Goal: Information Seeking & Learning: Learn about a topic

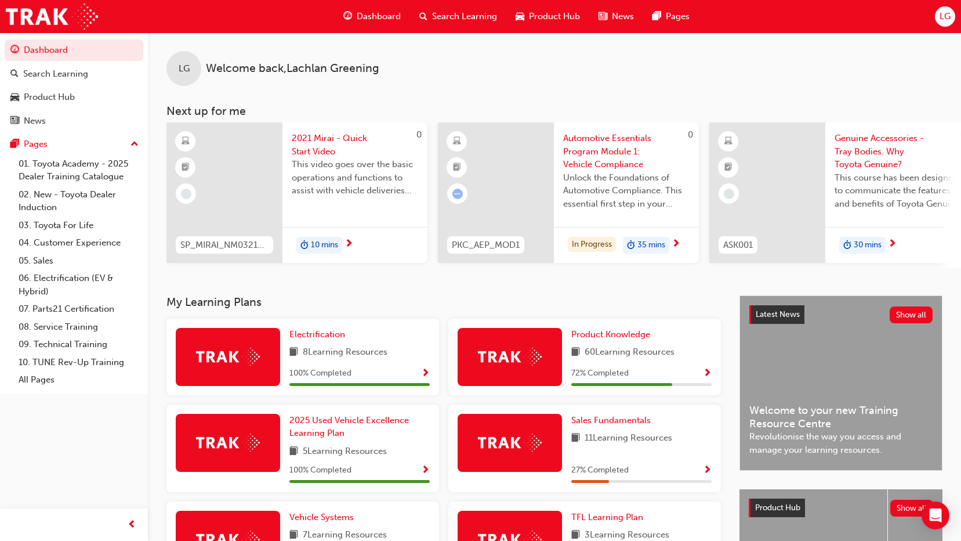
scroll to position [116, 0]
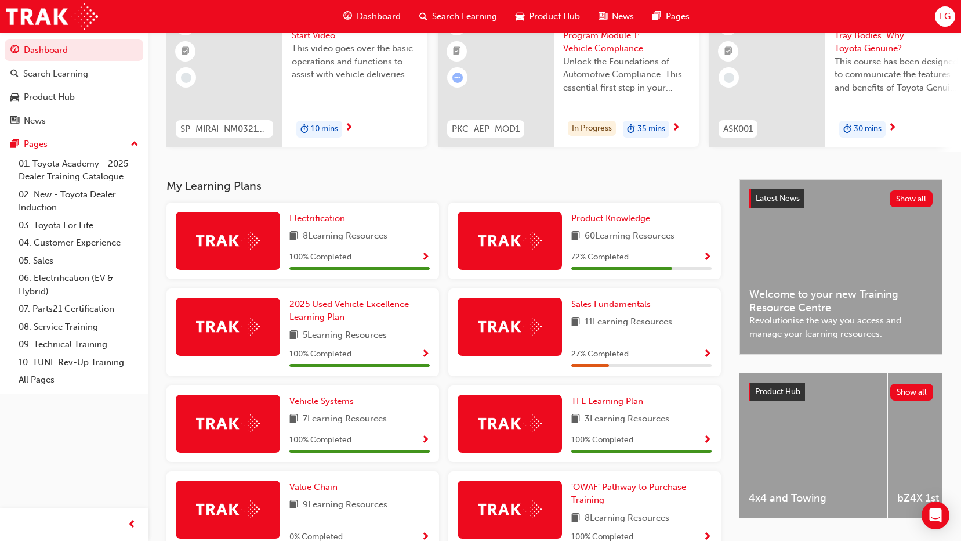
click at [631, 223] on span "Product Knowledge" at bounding box center [611, 218] width 79 height 10
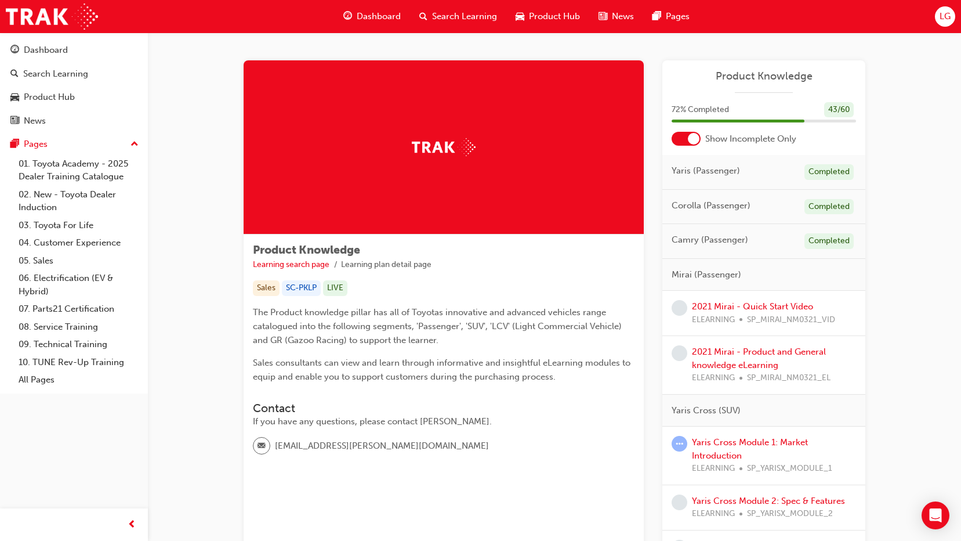
click at [723, 244] on span "Camry (Passenger)" at bounding box center [710, 239] width 77 height 13
click at [722, 244] on span "Camry (Passenger)" at bounding box center [710, 239] width 77 height 13
click at [831, 244] on div "Completed" at bounding box center [829, 241] width 49 height 16
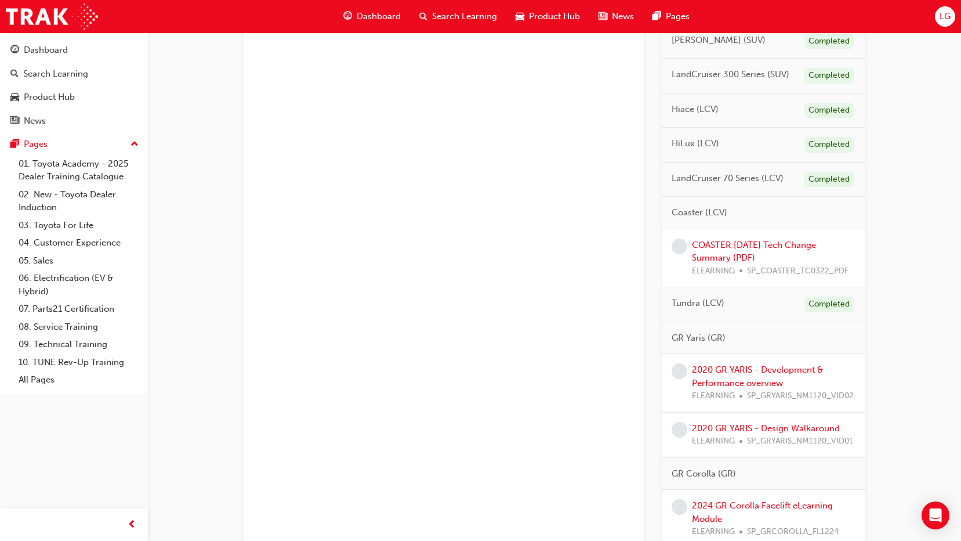
scroll to position [928, 0]
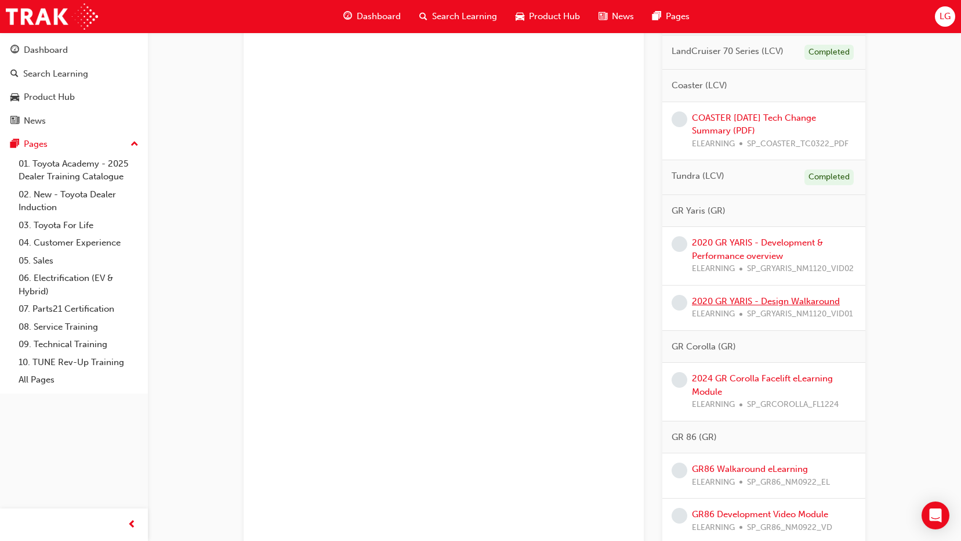
click at [802, 298] on link "2020 GR YARIS - Design Walkaround" at bounding box center [766, 301] width 148 height 10
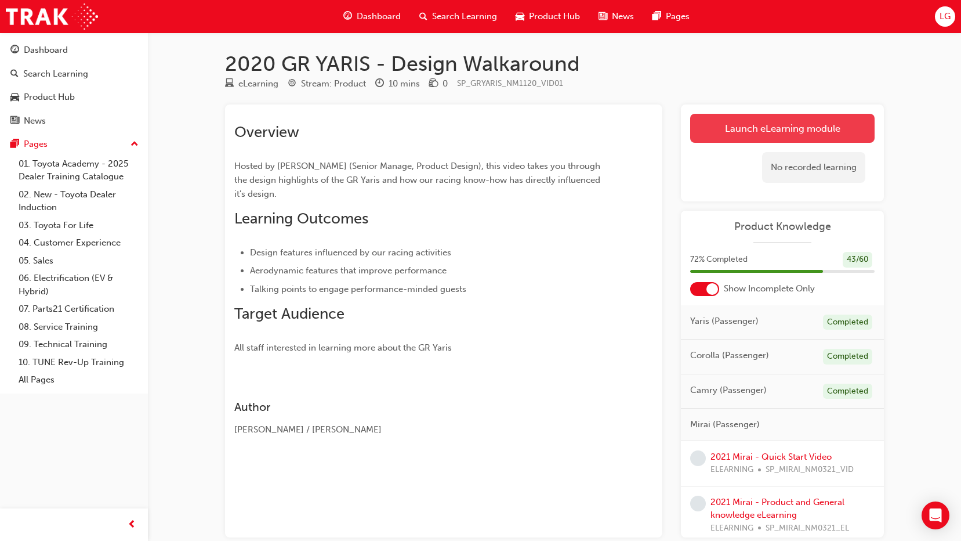
click at [719, 140] on link "Launch eLearning module" at bounding box center [782, 128] width 185 height 29
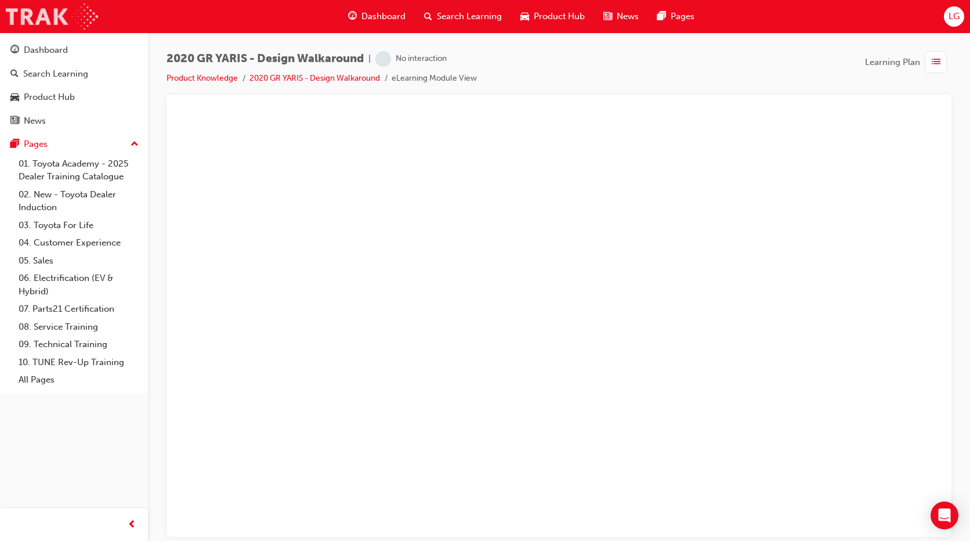
click at [64, 17] on img at bounding box center [52, 16] width 92 height 26
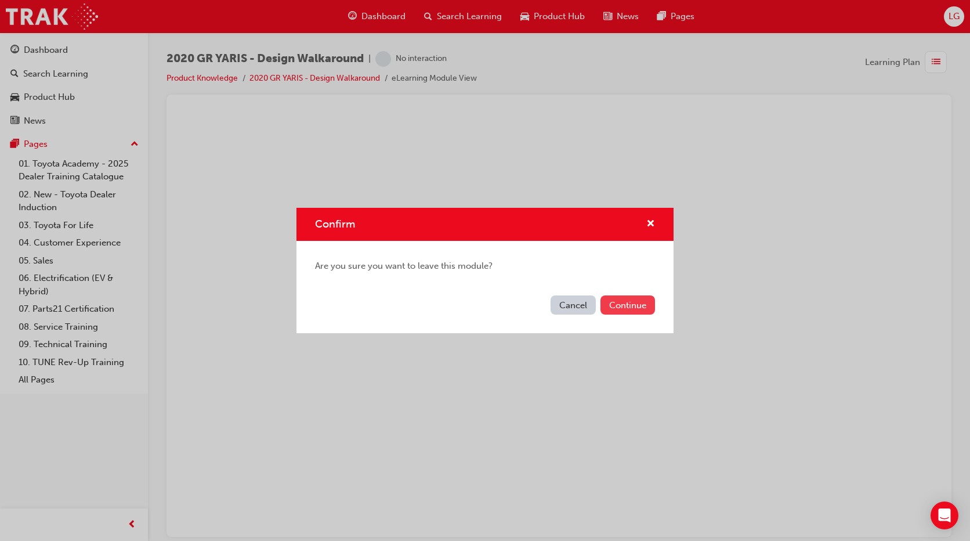
click at [620, 302] on button "Continue" at bounding box center [628, 304] width 55 height 19
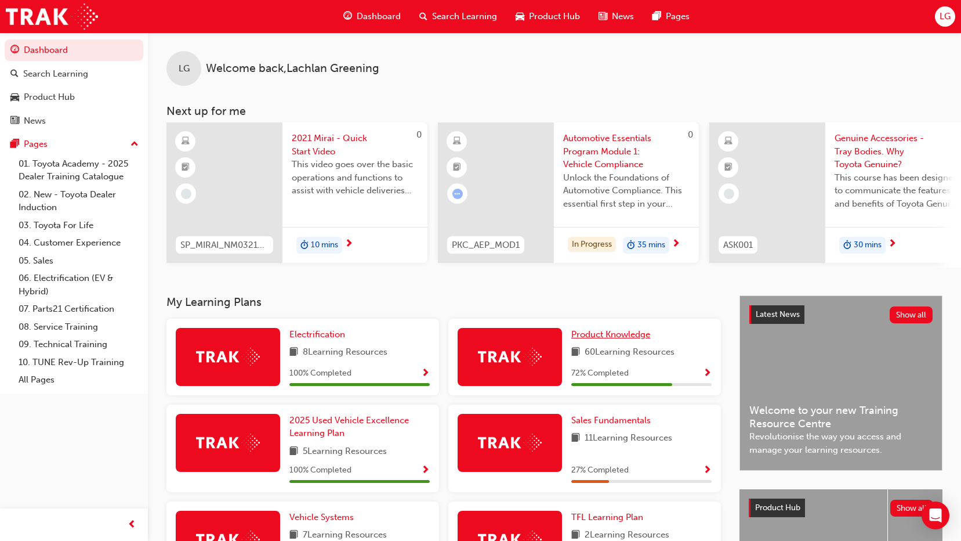
click at [613, 338] on span "Product Knowledge" at bounding box center [611, 334] width 79 height 10
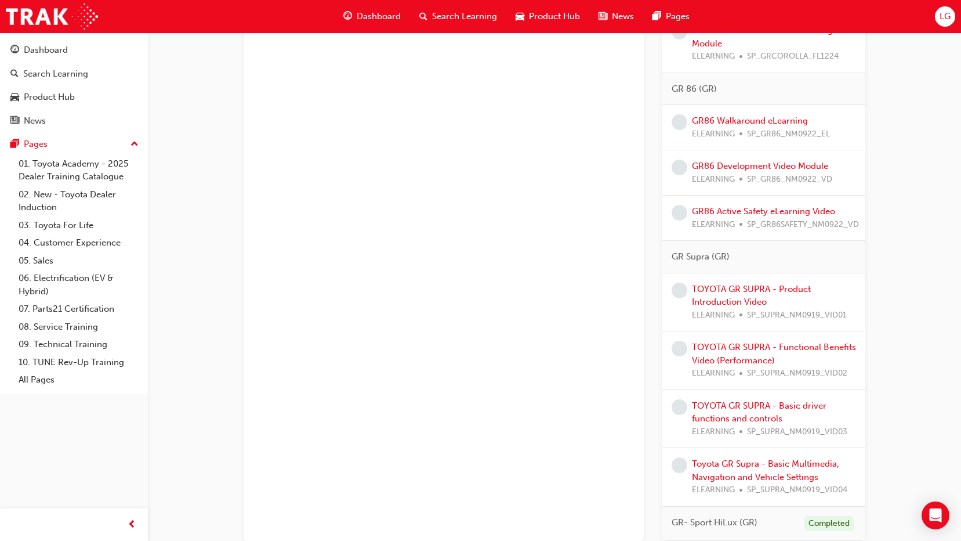
scroll to position [1044, 0]
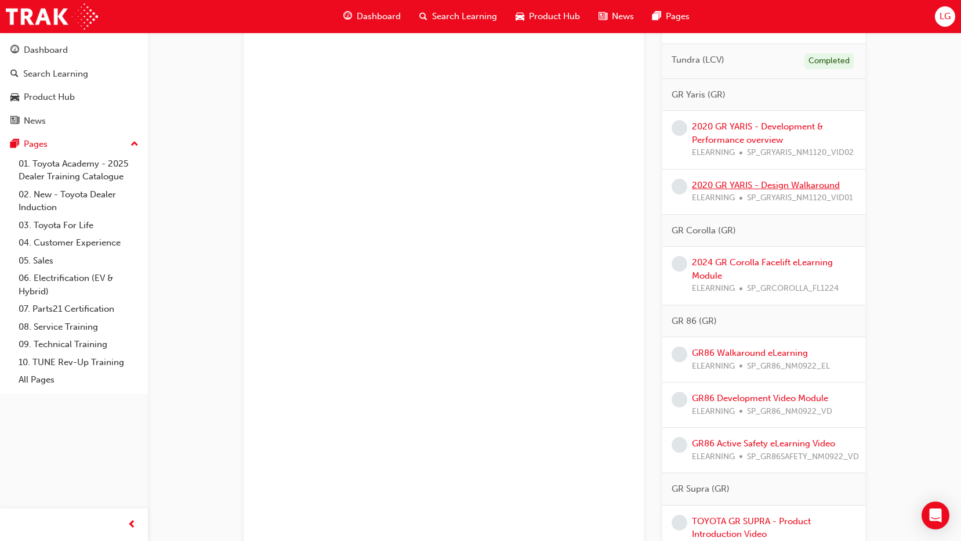
click at [755, 183] on link "2020 GR YARIS - Design Walkaround" at bounding box center [766, 185] width 148 height 10
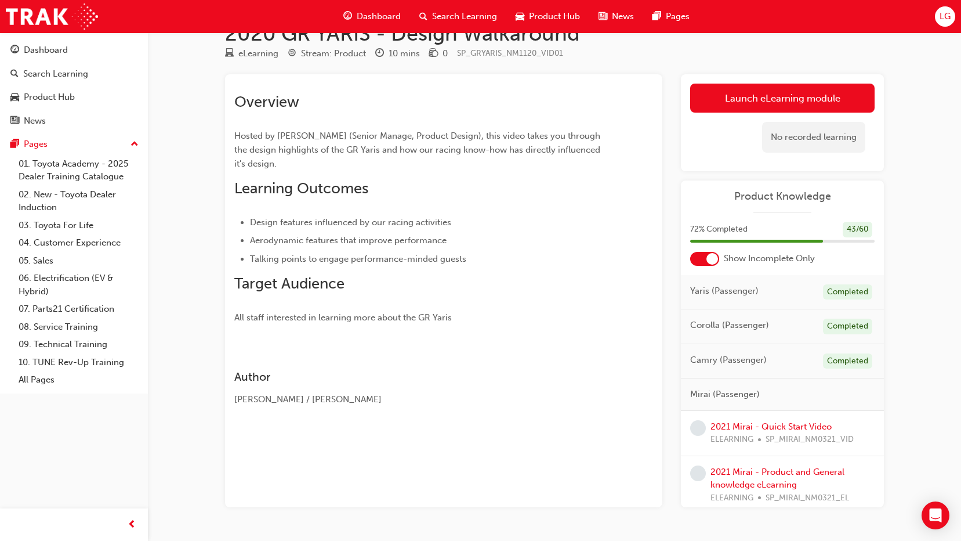
scroll to position [63, 0]
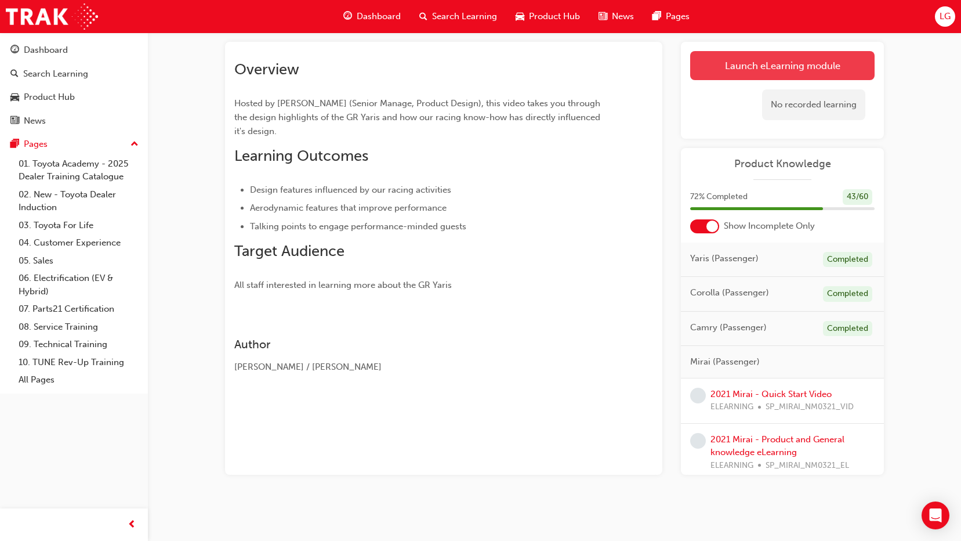
click at [734, 72] on link "Launch eLearning module" at bounding box center [782, 65] width 185 height 29
